Goal: Information Seeking & Learning: Learn about a topic

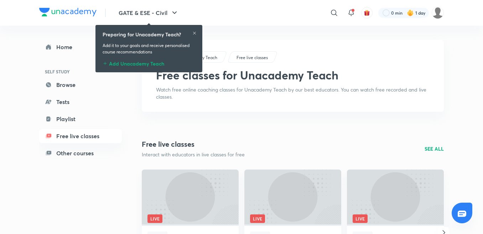
click at [193, 33] on icon at bounding box center [194, 33] width 4 height 4
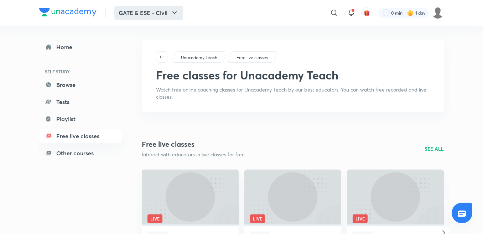
click at [167, 16] on button "GATE & ESE - Civil" at bounding box center [148, 13] width 69 height 14
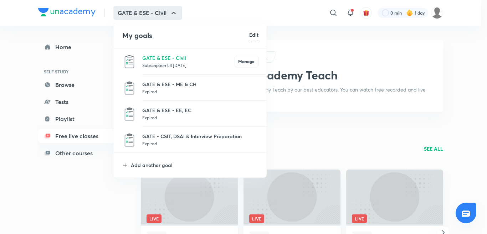
click at [150, 63] on p "Subscription till [DATE]" at bounding box center [188, 65] width 92 height 7
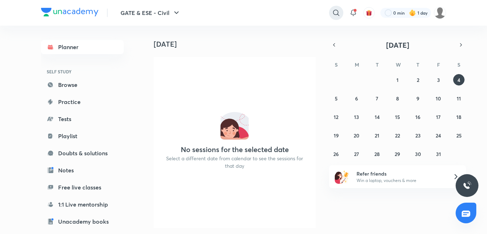
click at [334, 14] on icon at bounding box center [336, 13] width 9 height 9
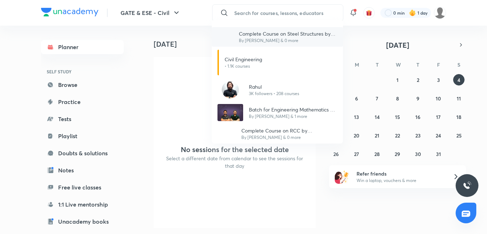
click at [282, 37] on p "Complete Course on Steel Structures by [PERSON_NAME] (Recorded)" at bounding box center [288, 33] width 98 height 7
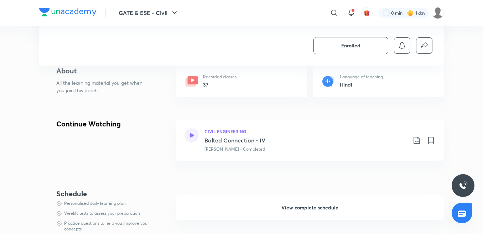
scroll to position [166, 0]
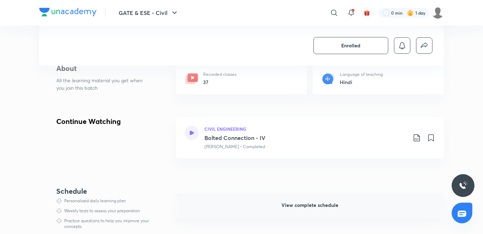
click at [286, 205] on span "View complete schedule" at bounding box center [310, 205] width 57 height 7
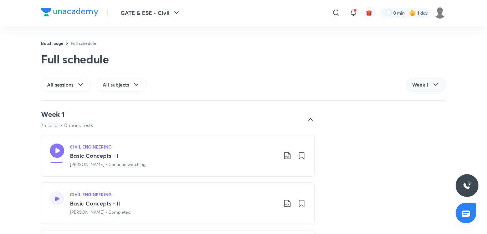
click at [434, 84] on icon at bounding box center [435, 84] width 4 height 2
click at [421, 116] on span "Week 2" at bounding box center [420, 117] width 17 height 7
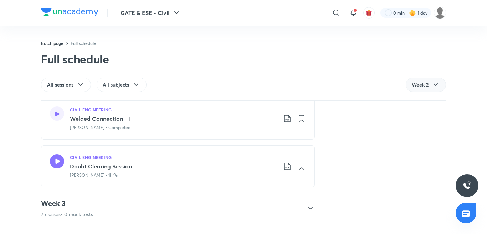
scroll to position [332, 0]
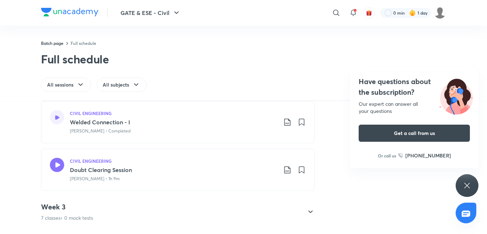
click at [51, 165] on icon at bounding box center [57, 165] width 14 height 14
